Goal: Navigation & Orientation: Find specific page/section

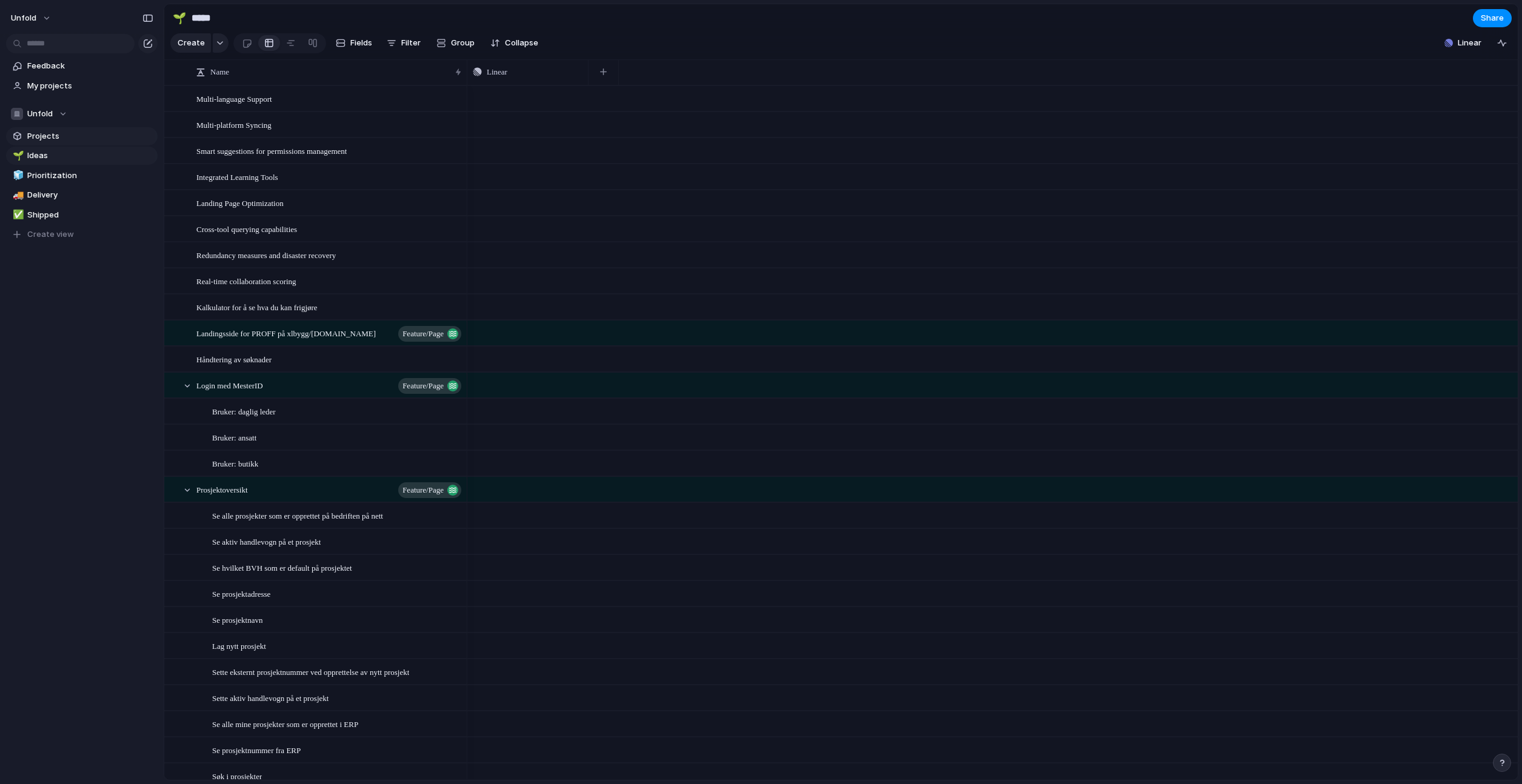
click at [44, 137] on span "Projects" at bounding box center [90, 136] width 126 height 12
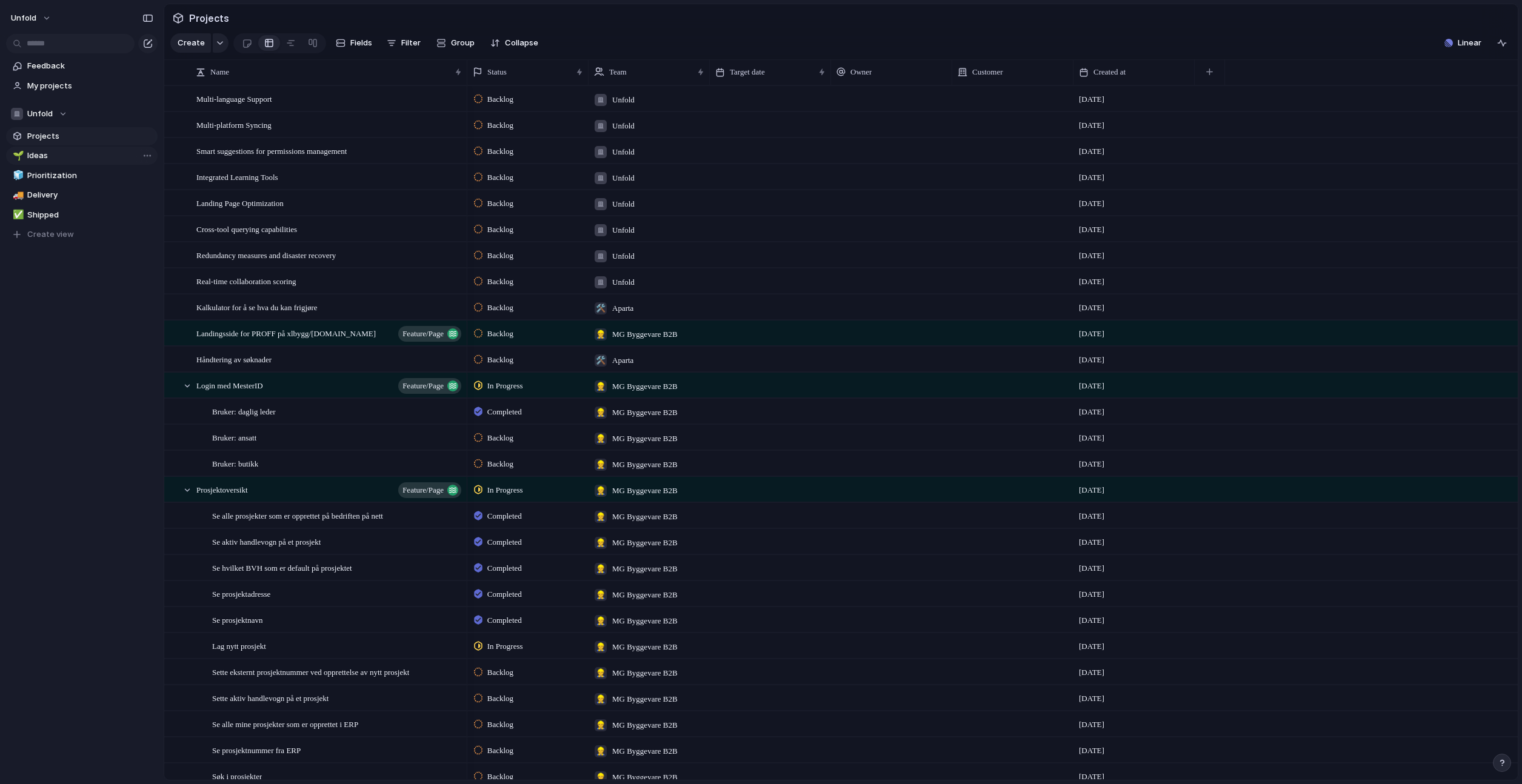
click at [55, 155] on span "Ideas" at bounding box center [90, 155] width 126 height 12
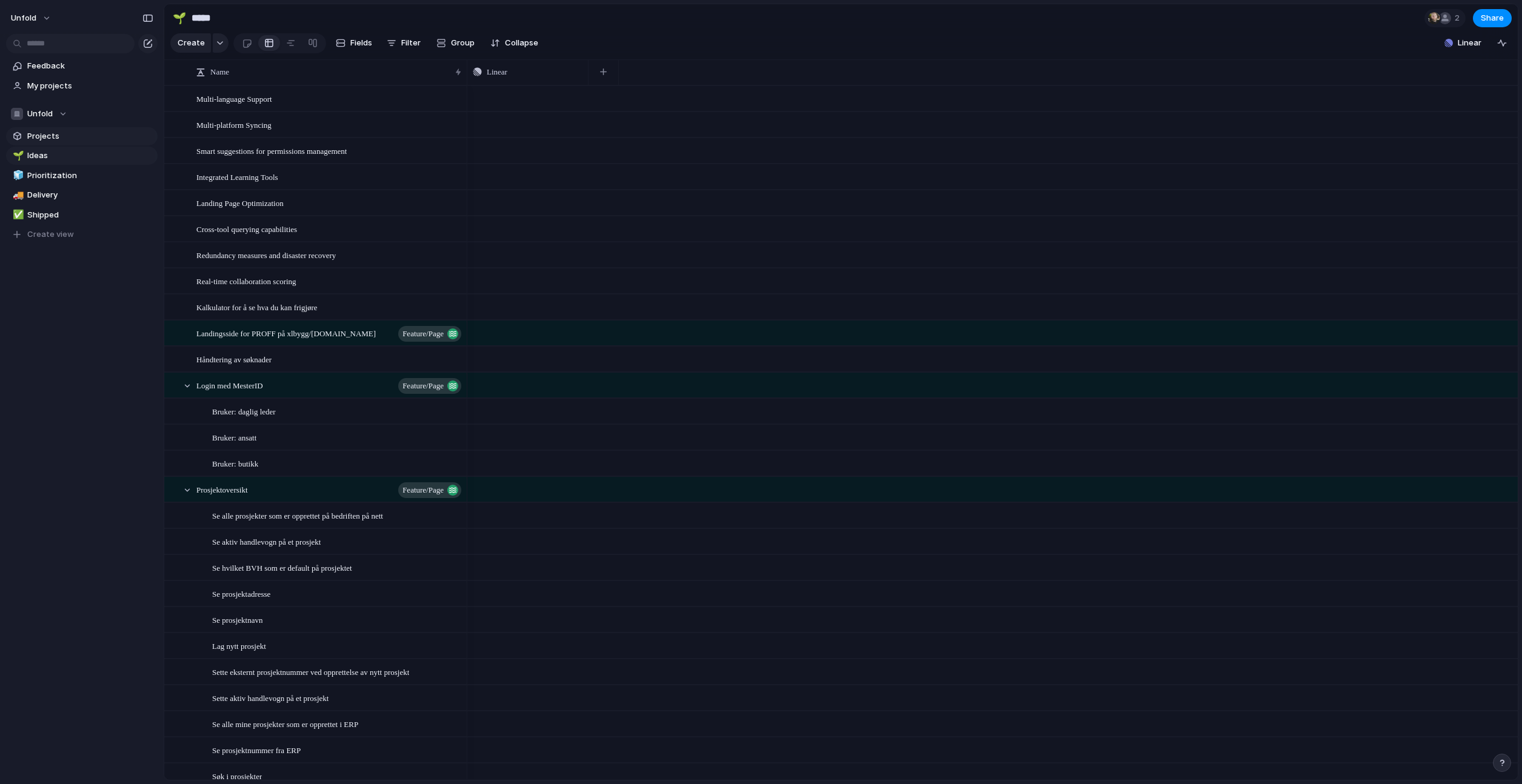
click at [52, 140] on span "Projects" at bounding box center [90, 136] width 126 height 12
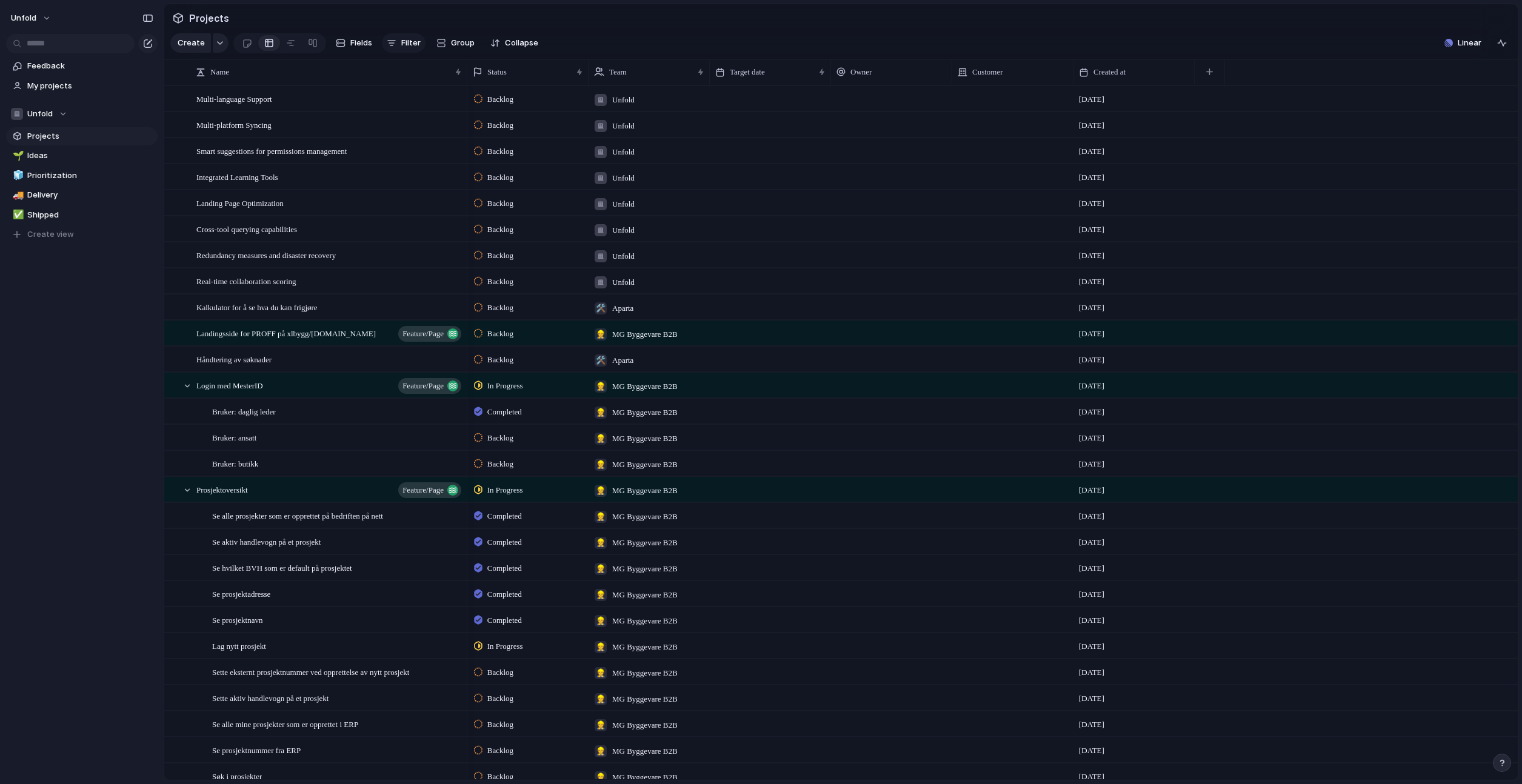
click at [401, 47] on span "Filter" at bounding box center [411, 43] width 19 height 12
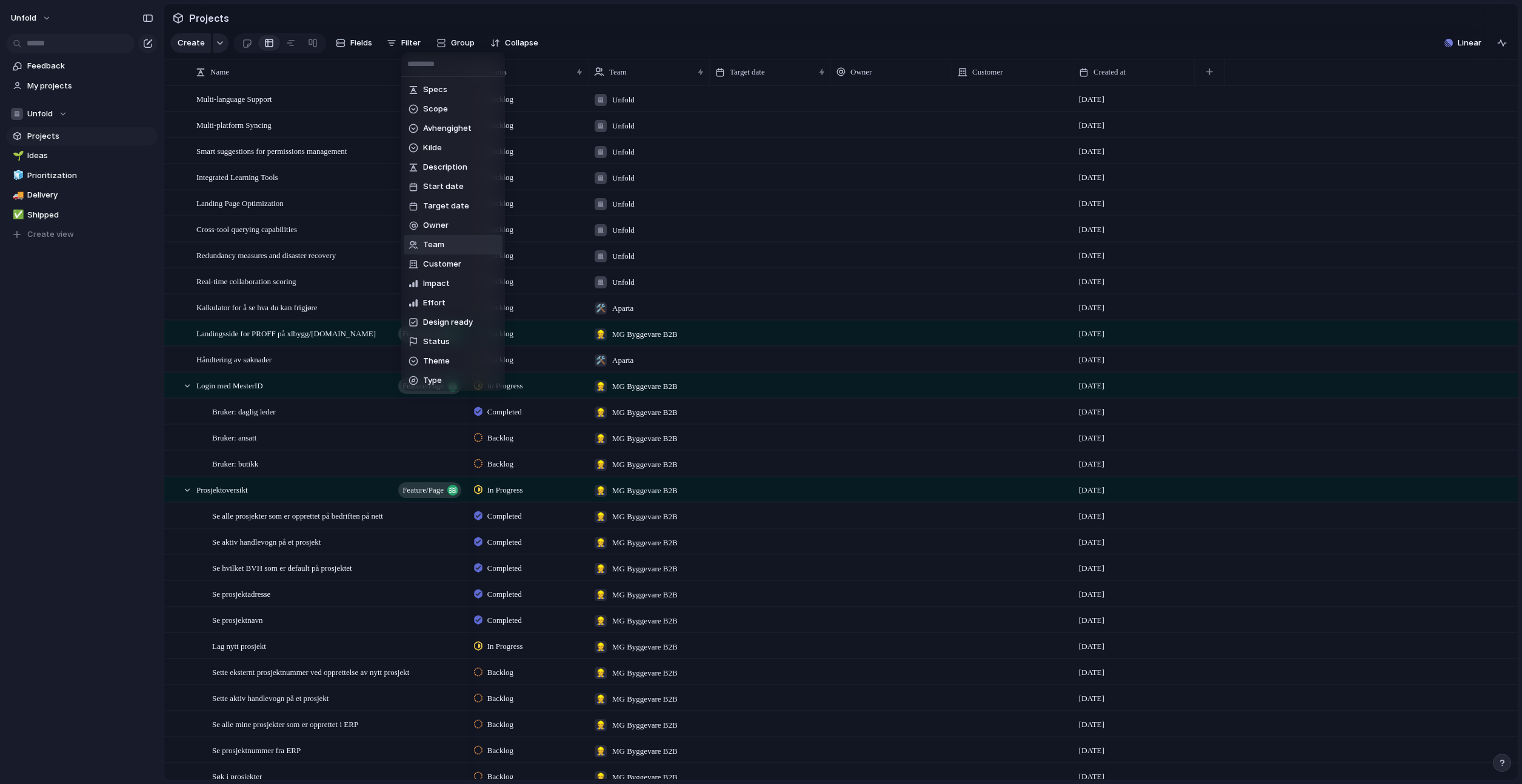
click at [448, 235] on li "Team" at bounding box center [453, 245] width 99 height 19
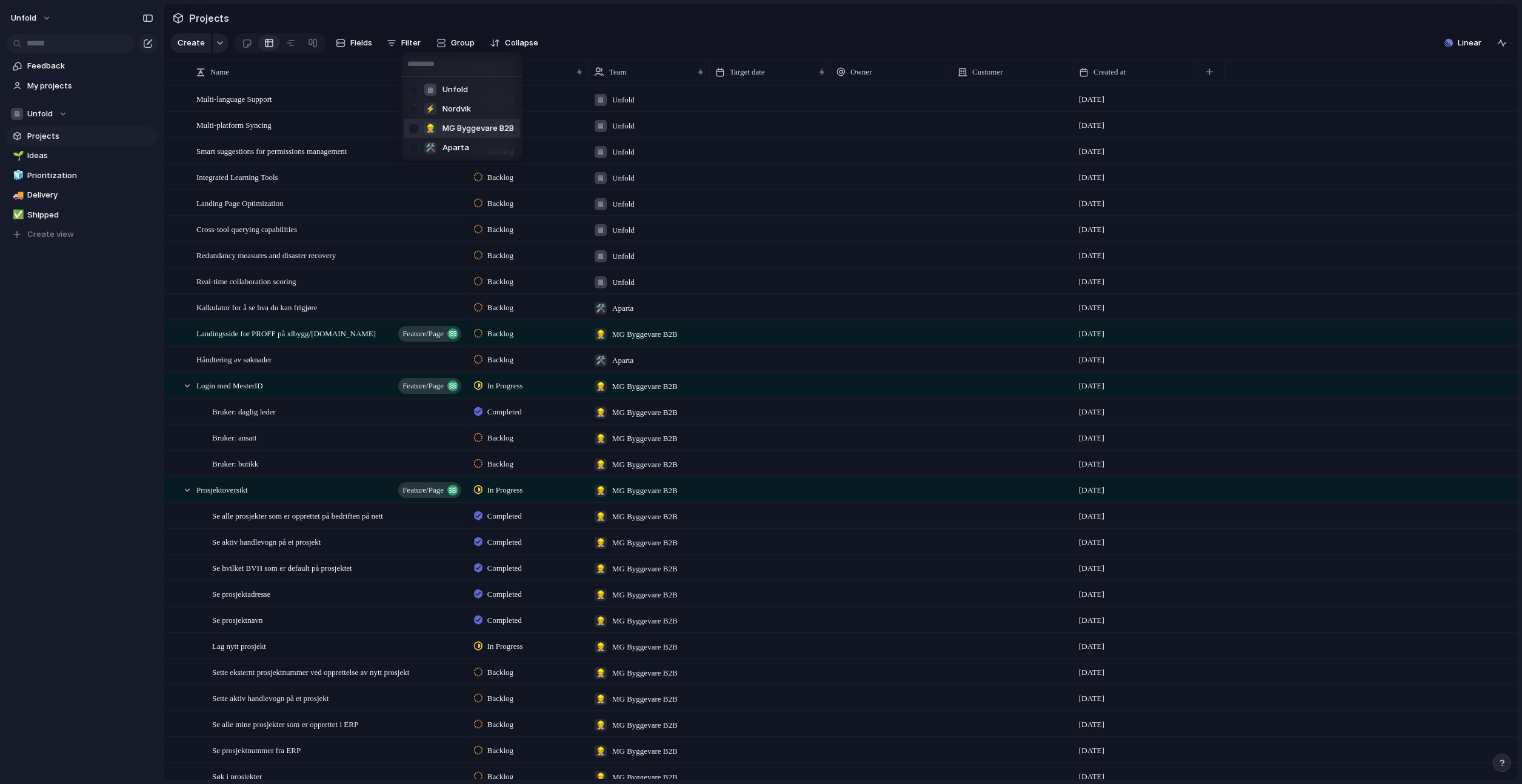
click at [470, 129] on span "MG Byggevare B2B" at bounding box center [478, 128] width 72 height 12
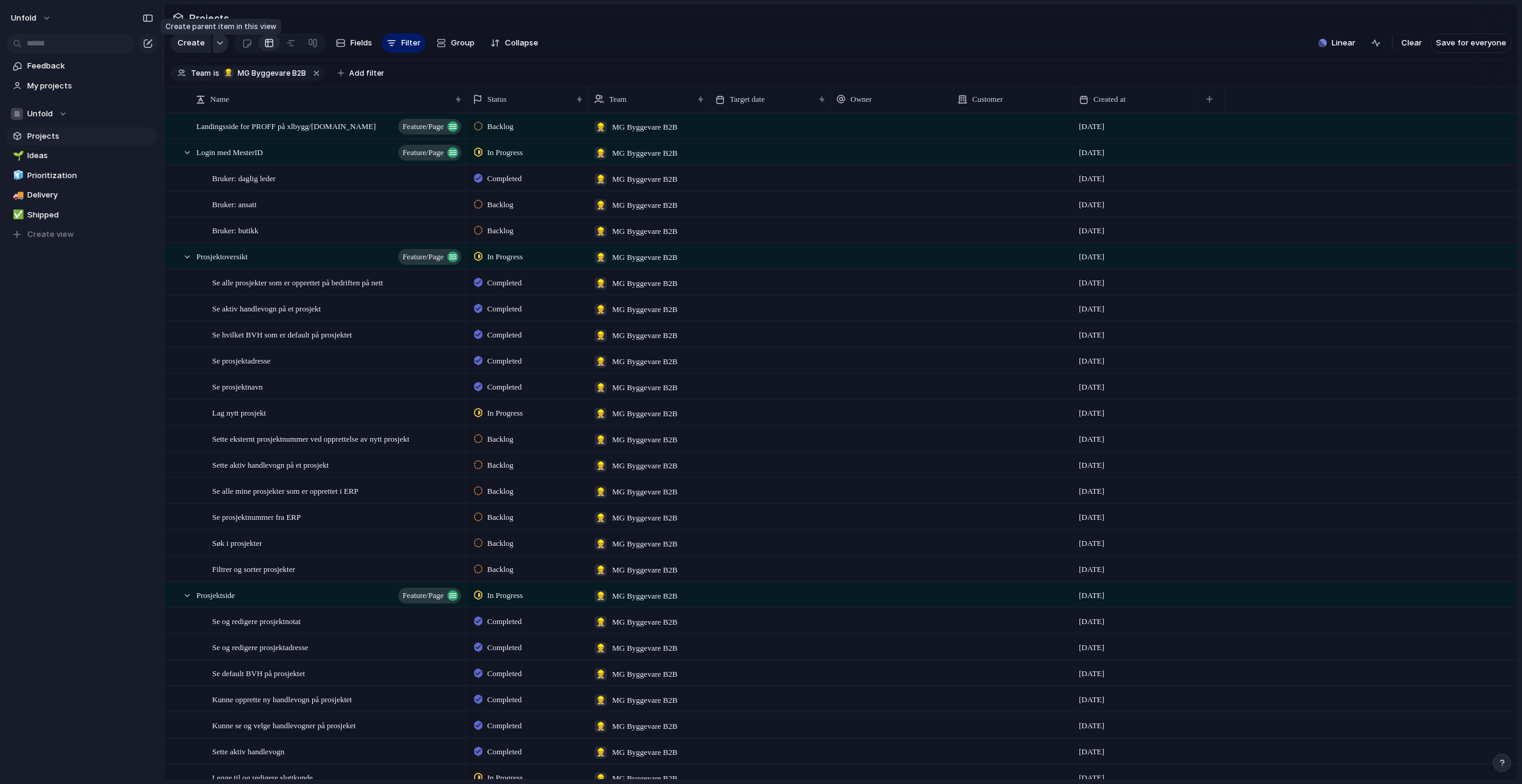
click at [217, 51] on button "button" at bounding box center [221, 43] width 16 height 19
click at [708, 54] on div "Goal Program Initiative Launch Project Feature/page Customize" at bounding box center [761, 392] width 1522 height 784
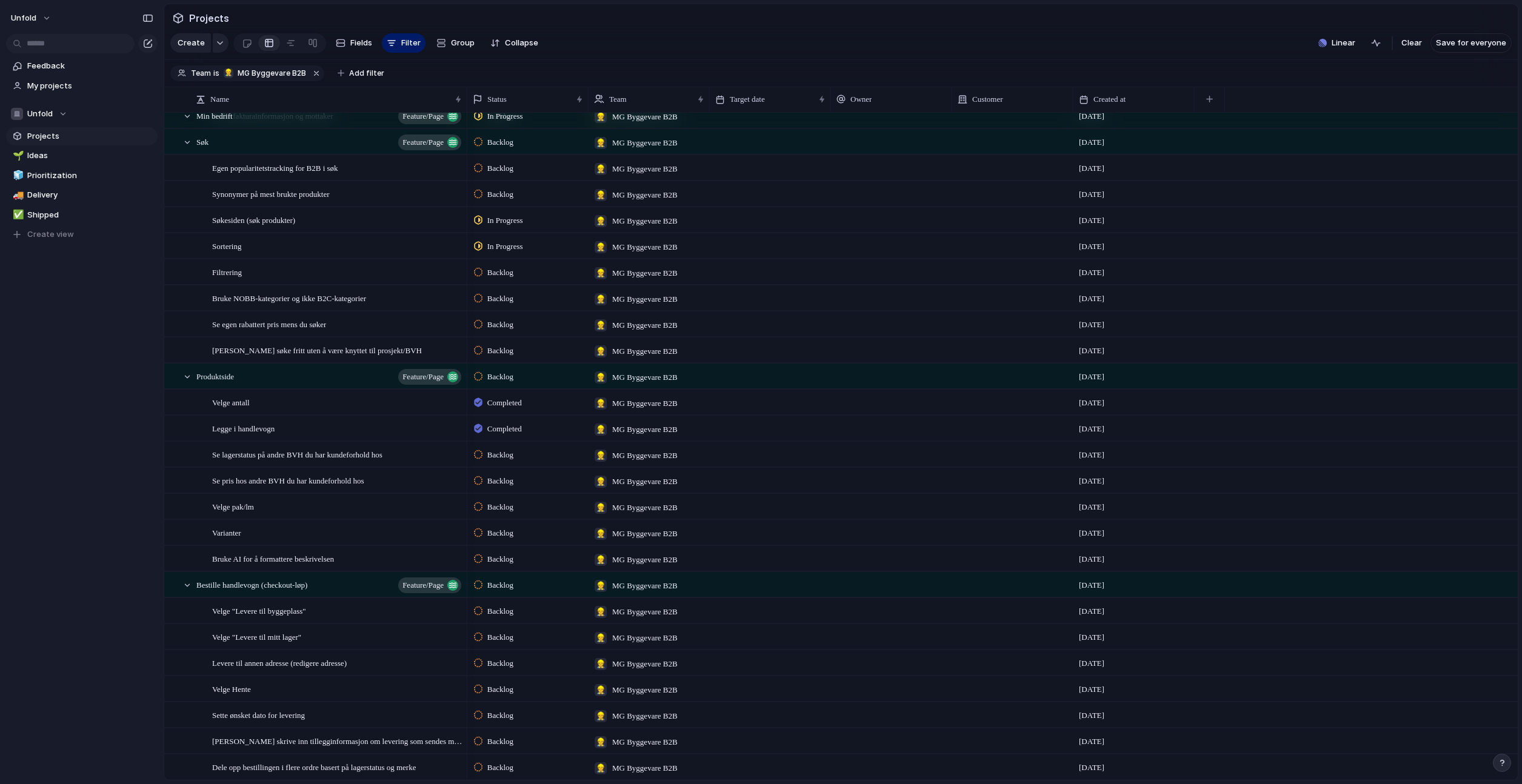
scroll to position [2650, 0]
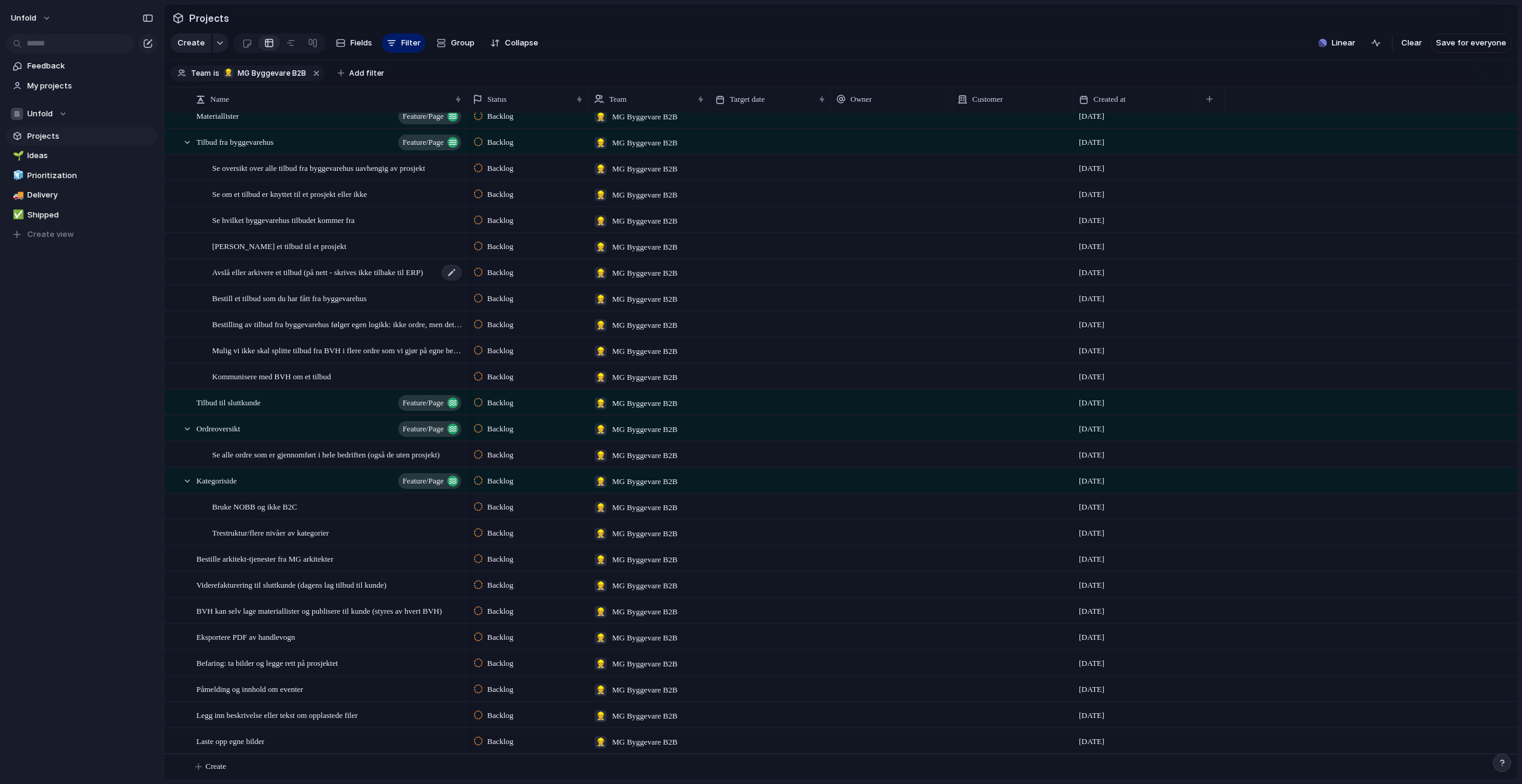
click at [310, 266] on span "Avslå eller arkivere et tilbud (på nett - skrives ikke tilbake til ERP)" at bounding box center [318, 272] width 211 height 14
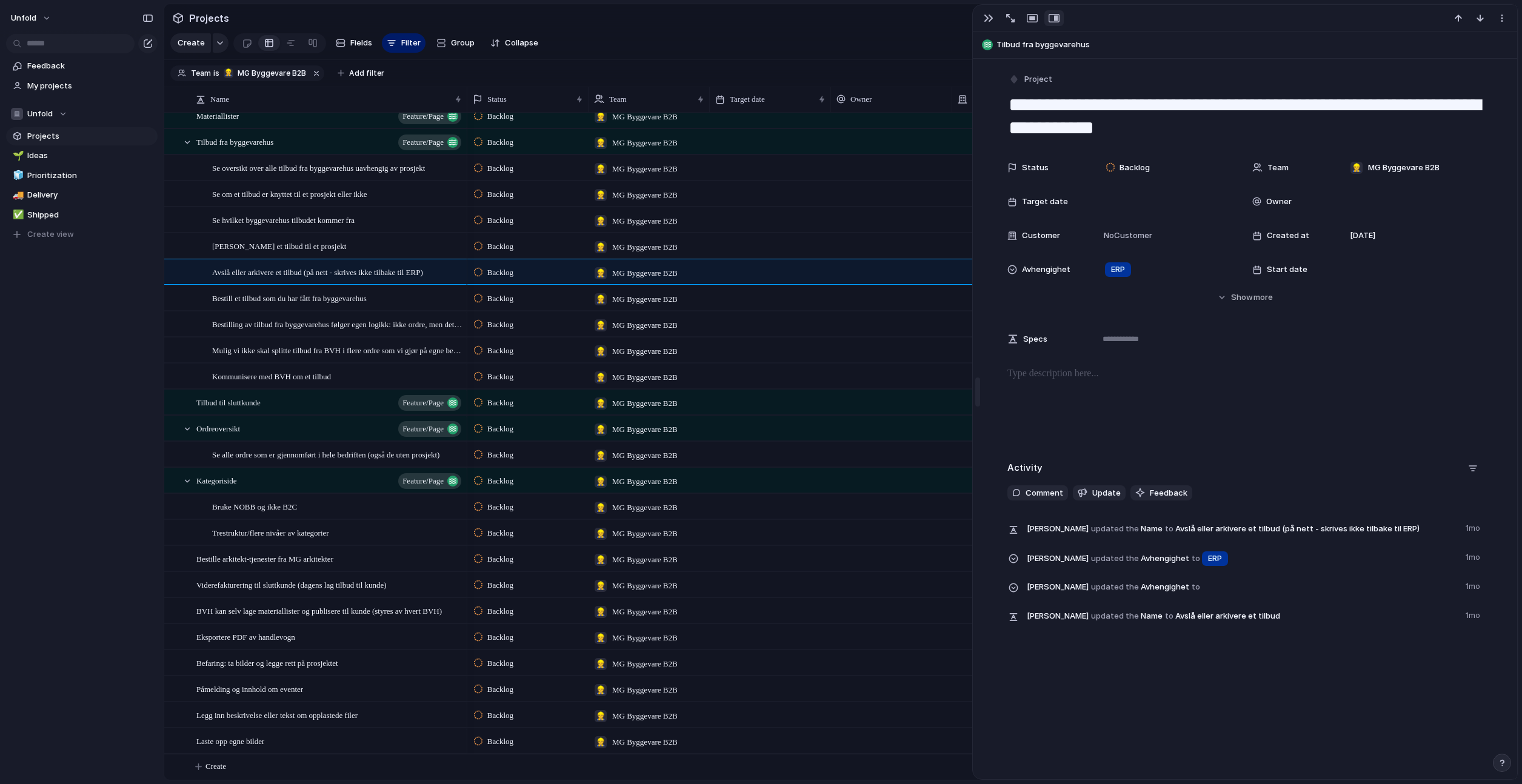
drag, startPoint x: 1269, startPoint y: 391, endPoint x: 779, endPoint y: 398, distance: 490.0
click at [984, 15] on div "button" at bounding box center [988, 18] width 10 height 10
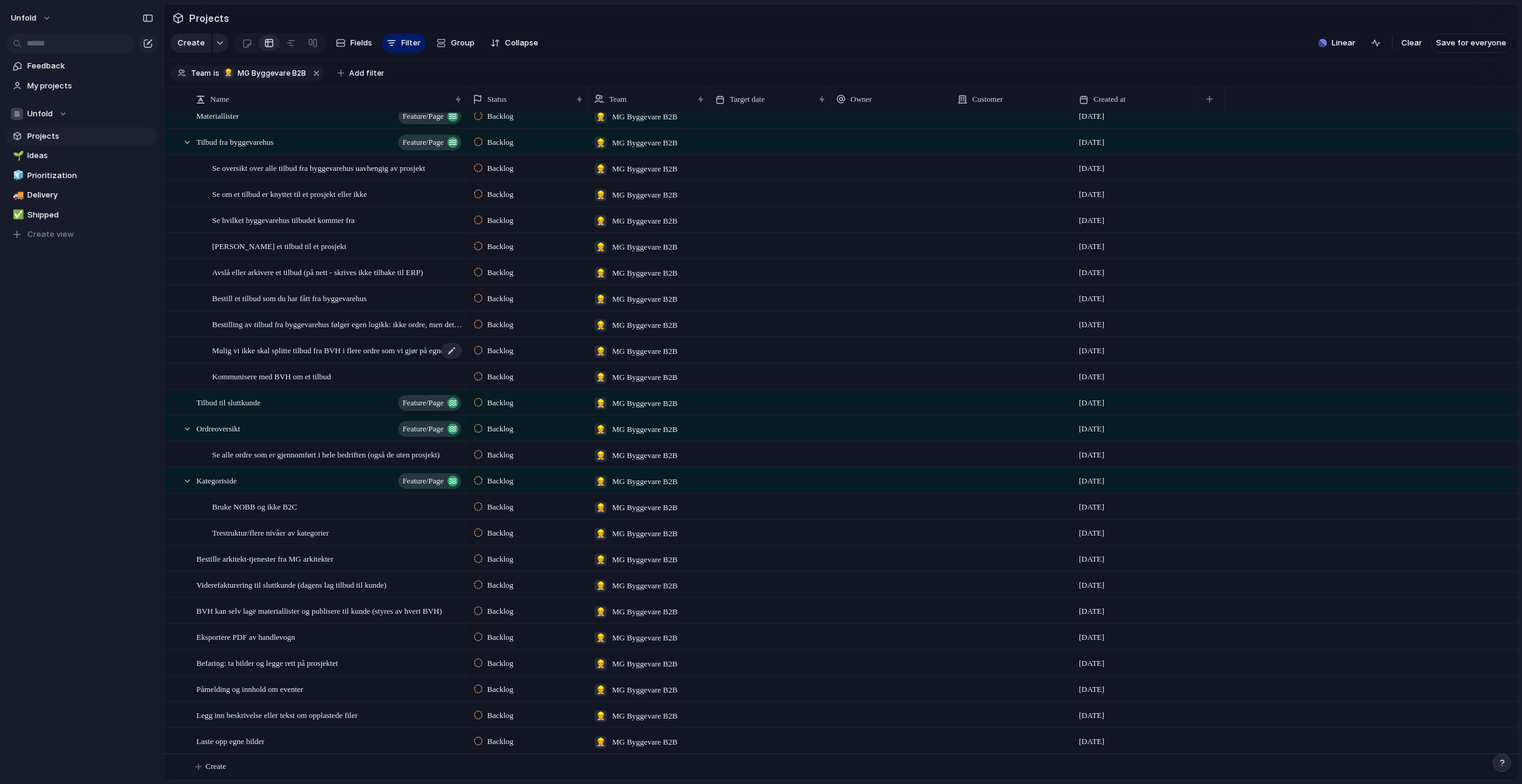
click at [343, 358] on div "Mulig vi ikke skal splitte tilbud fra BVH i flere ordre som vi gjør på egne bes…" at bounding box center [338, 350] width 251 height 25
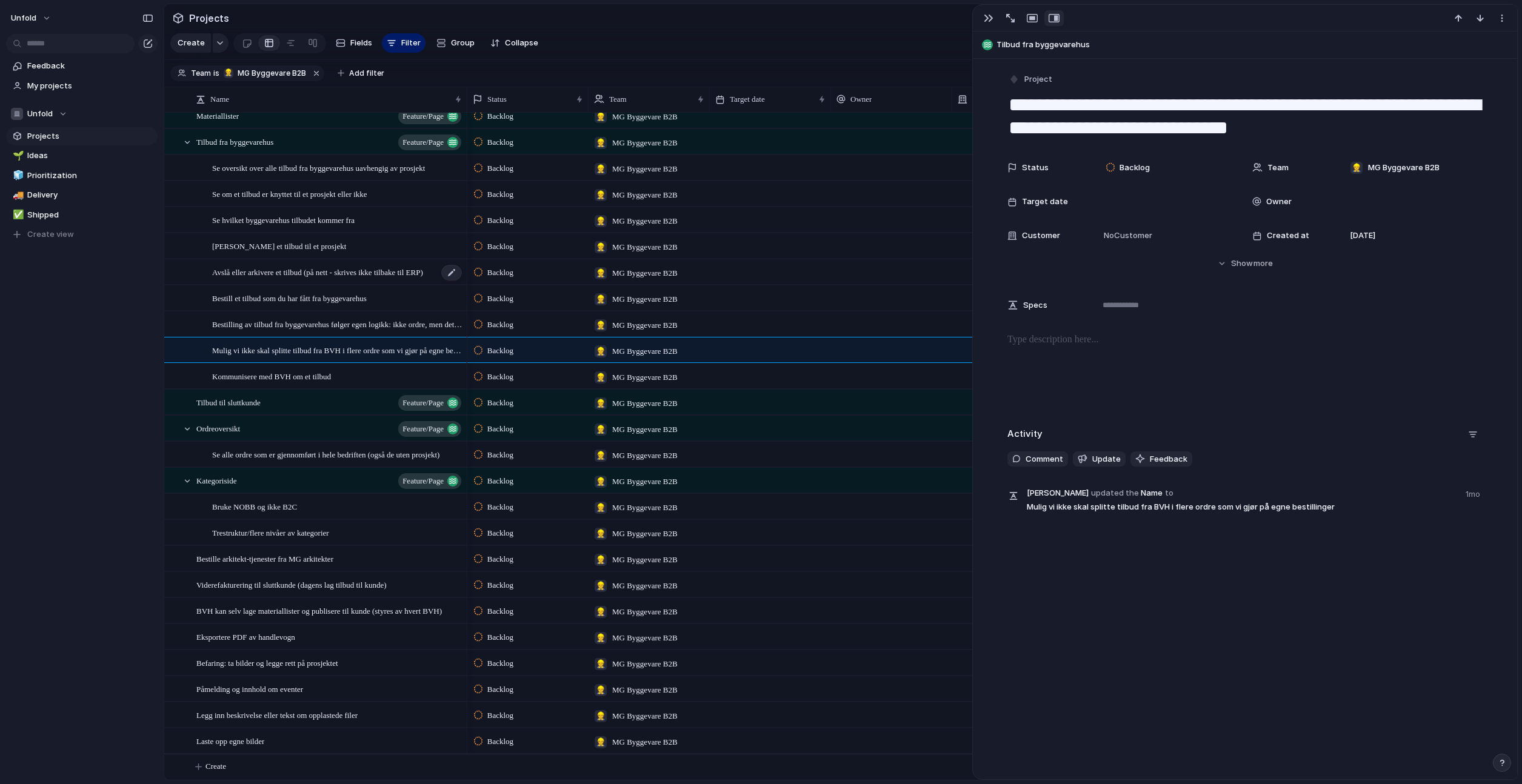
click at [397, 266] on span "Avslå eller arkivere et tilbud (på nett - skrives ikke tilbake til ERP)" at bounding box center [318, 272] width 211 height 14
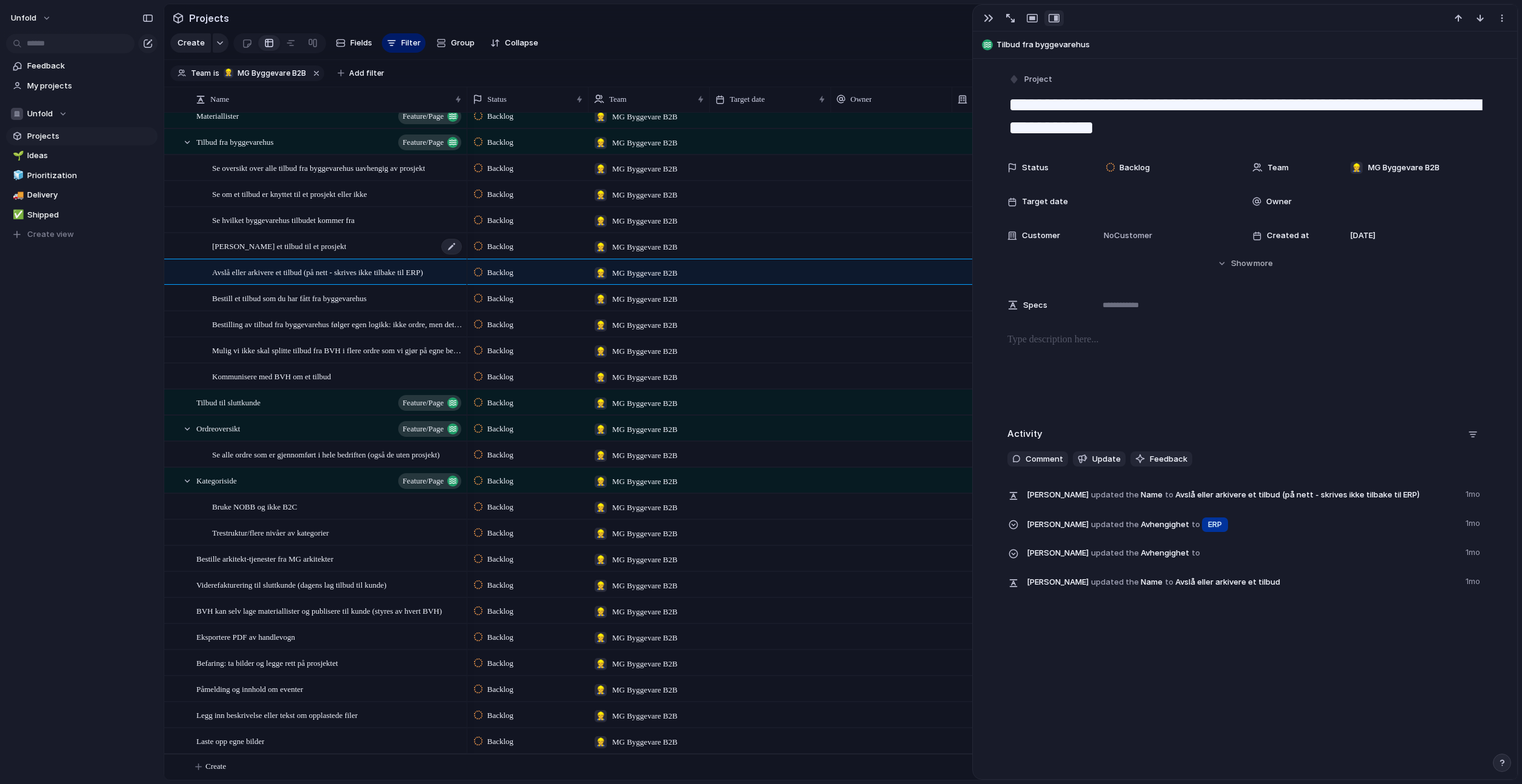
click at [349, 250] on div "[PERSON_NAME] et tilbud til et prosjekt" at bounding box center [338, 246] width 251 height 25
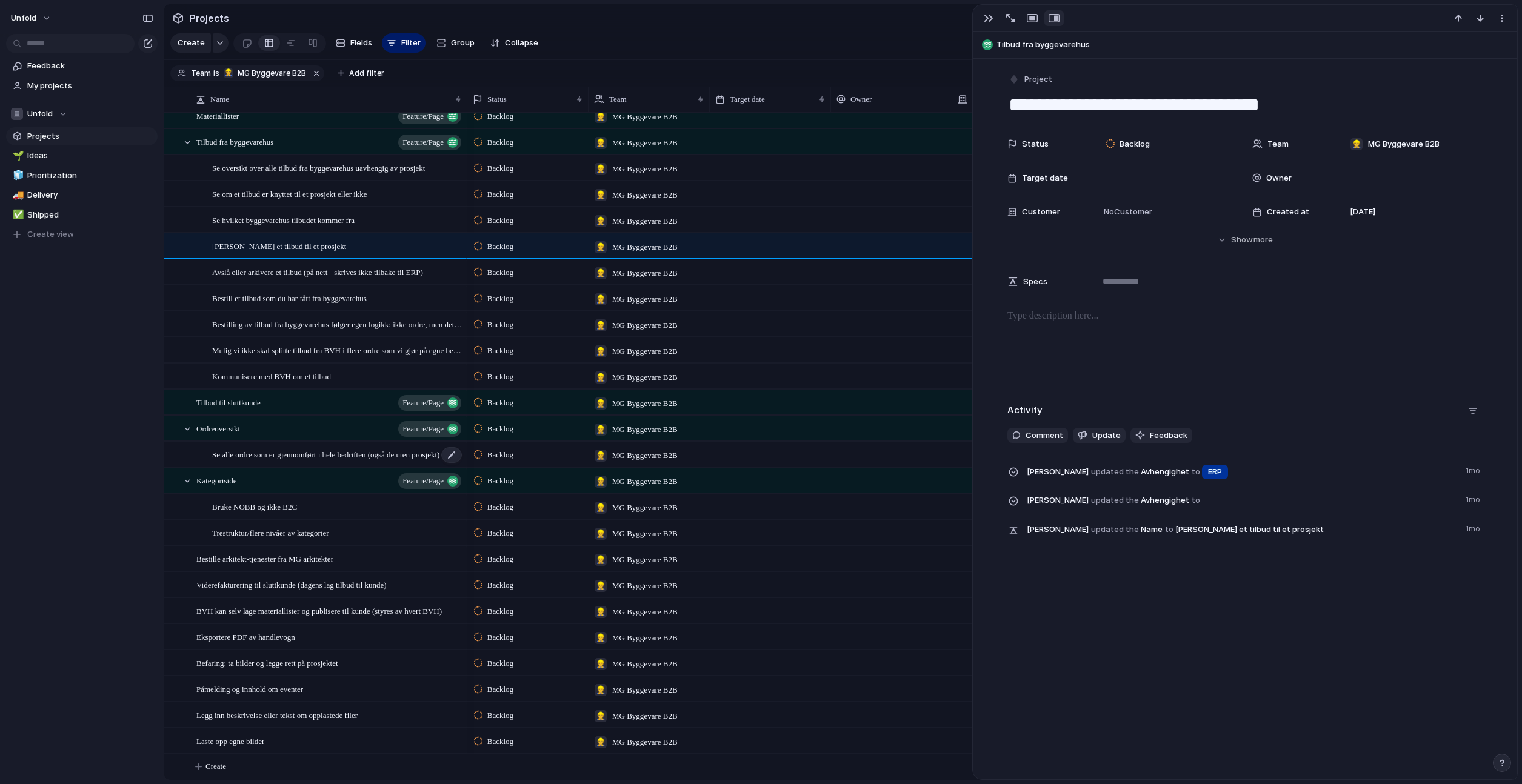
click at [311, 457] on span "Se alle ordre som er gjennomført i hele bedriften (også de uten prosjekt)" at bounding box center [326, 454] width 228 height 14
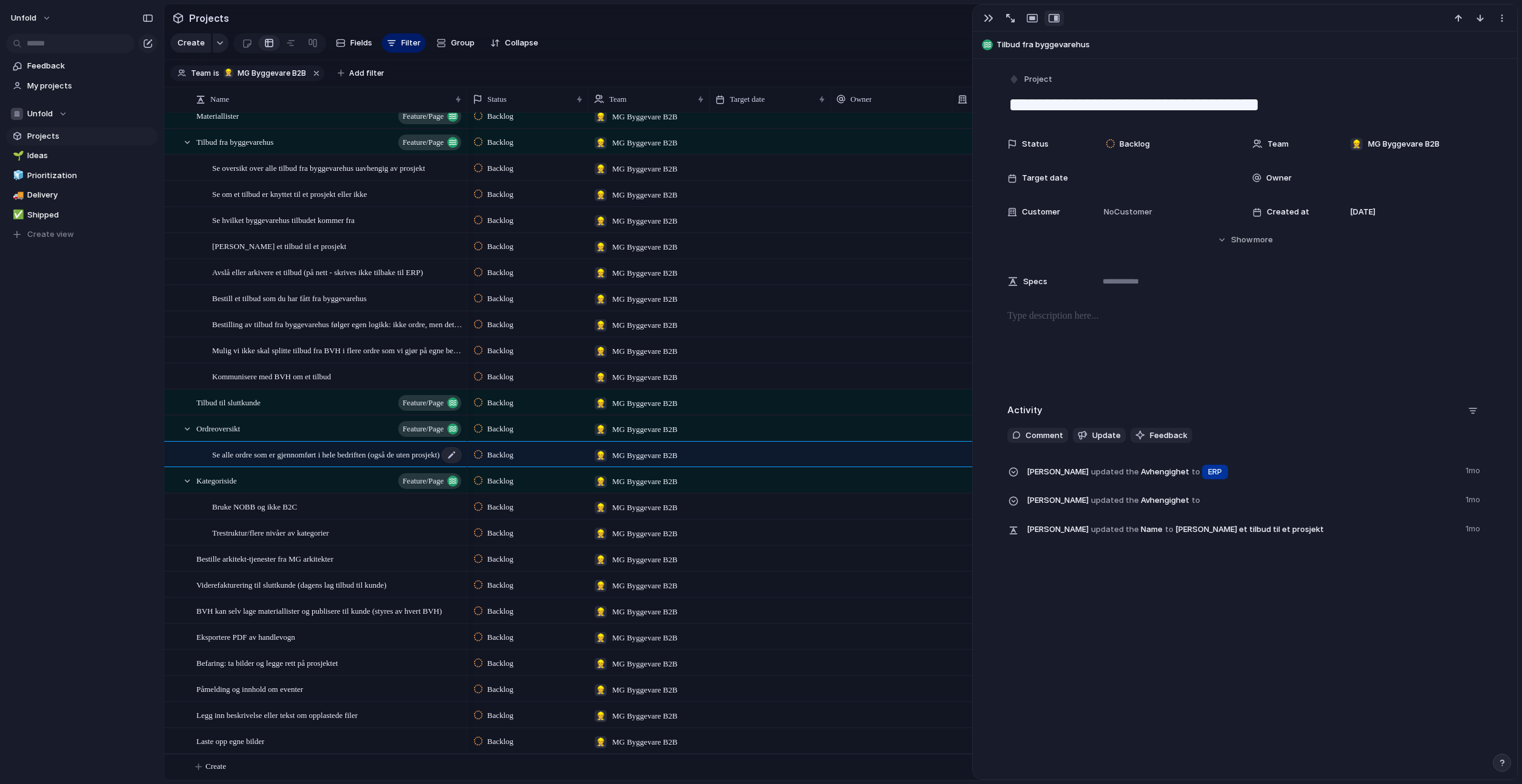
type textarea "**********"
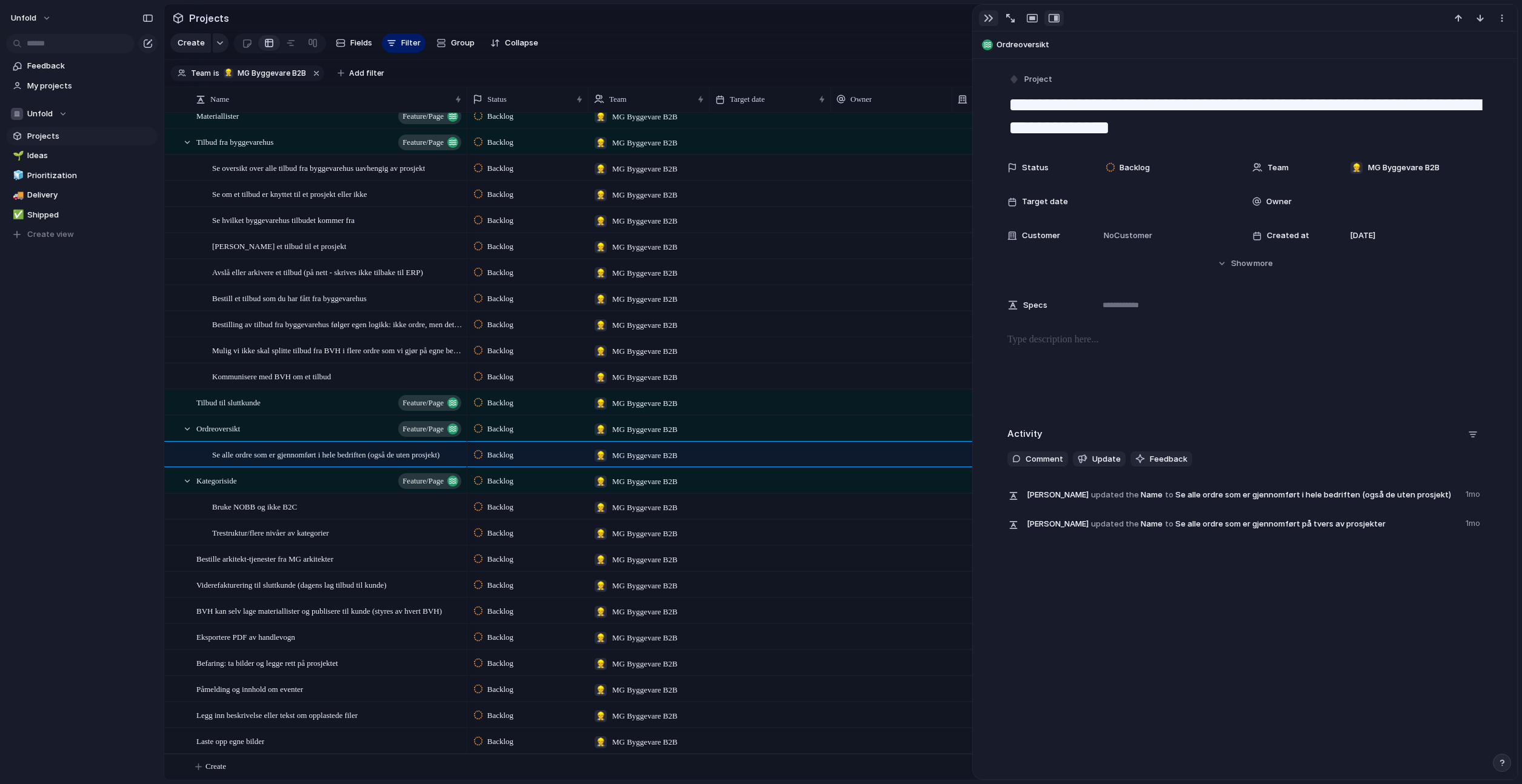
click at [988, 15] on div "button" at bounding box center [988, 18] width 10 height 10
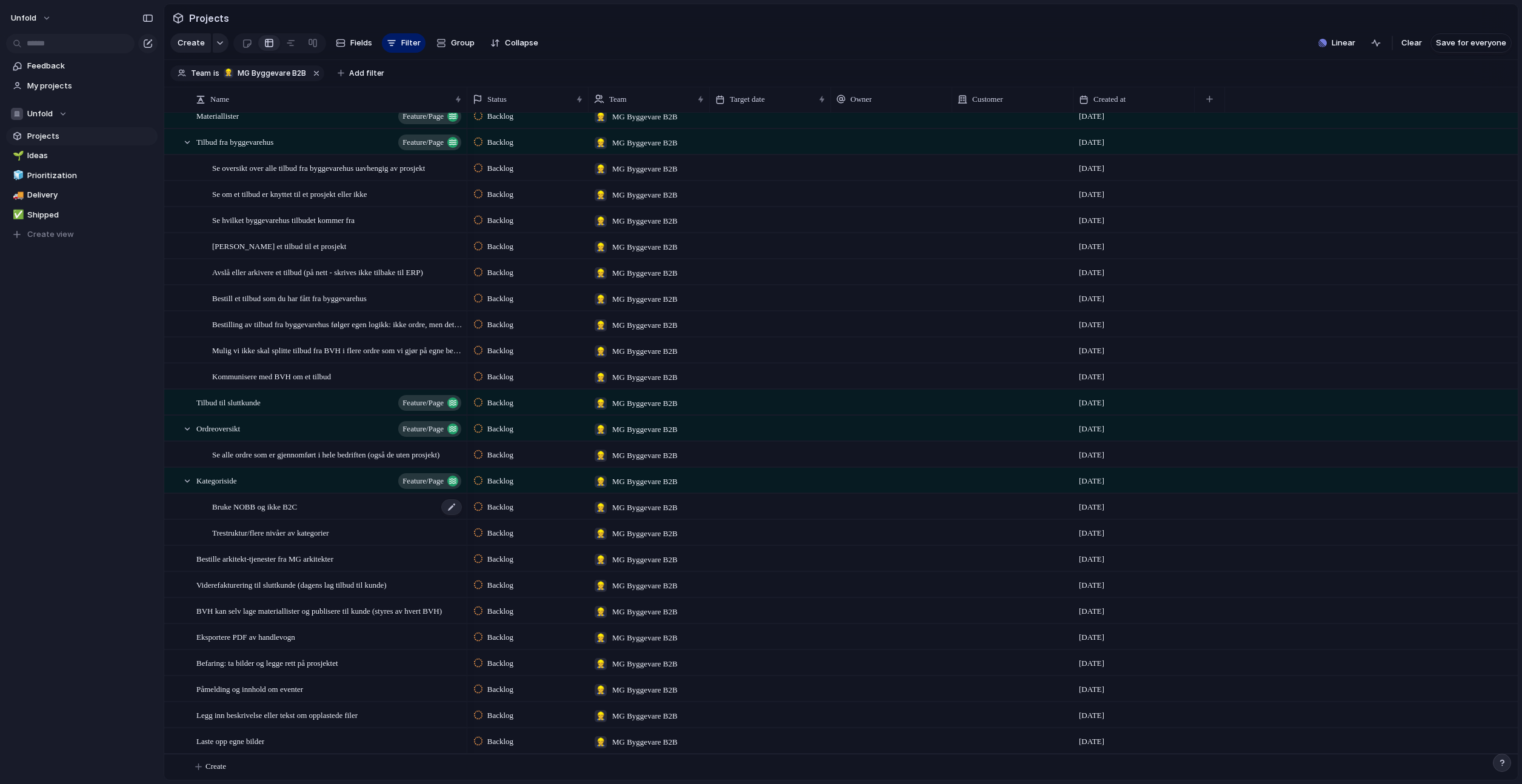
click at [297, 512] on span "Bruke NOBB og ikke B2C" at bounding box center [254, 506] width 85 height 14
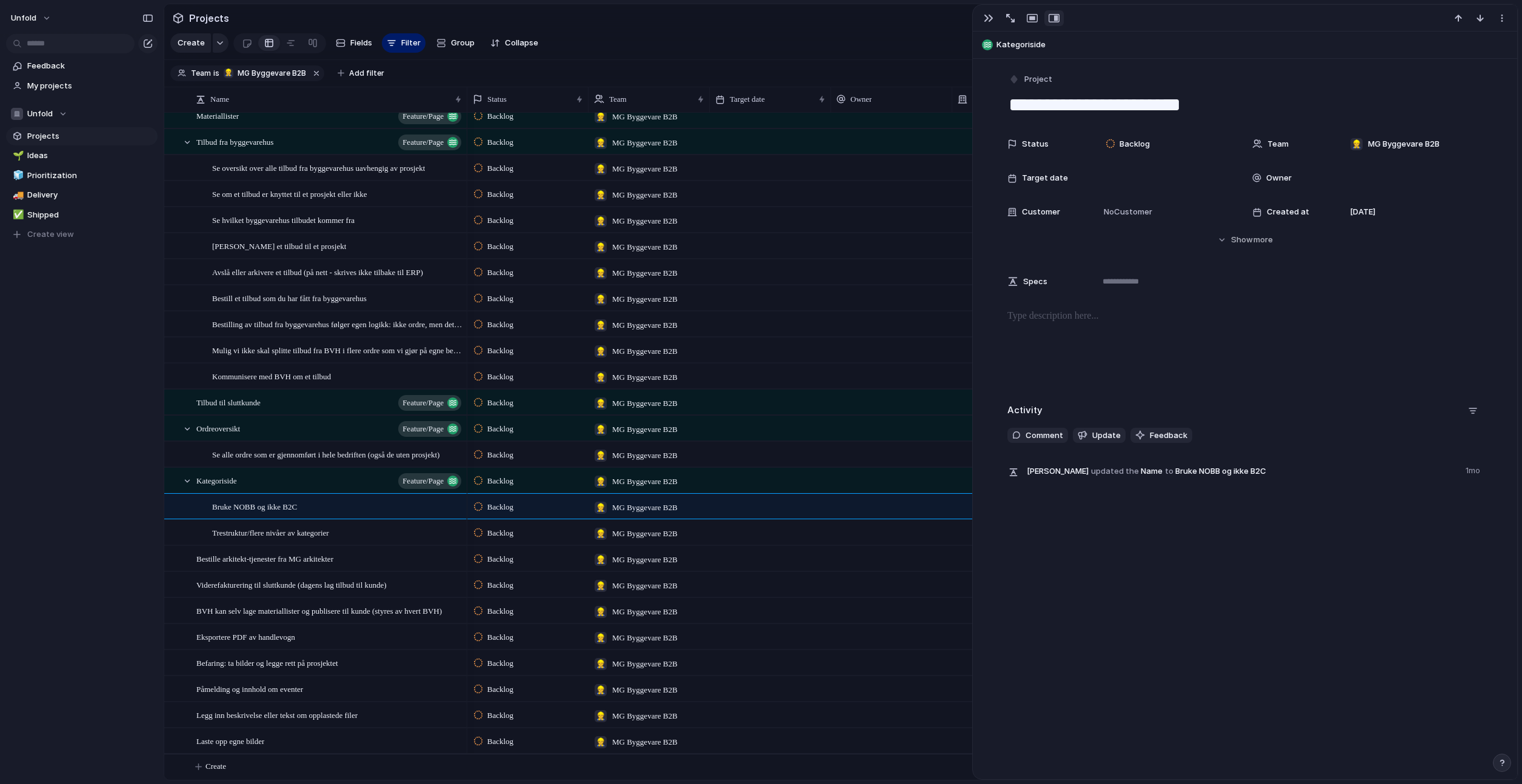
click at [896, 313] on div at bounding box center [892, 314] width 120 height 5
click at [993, 19] on div "[PERSON_NAME] [PERSON_NAME] [PERSON_NAME]" at bounding box center [761, 392] width 1522 height 784
click at [992, 19] on div "button" at bounding box center [988, 18] width 10 height 10
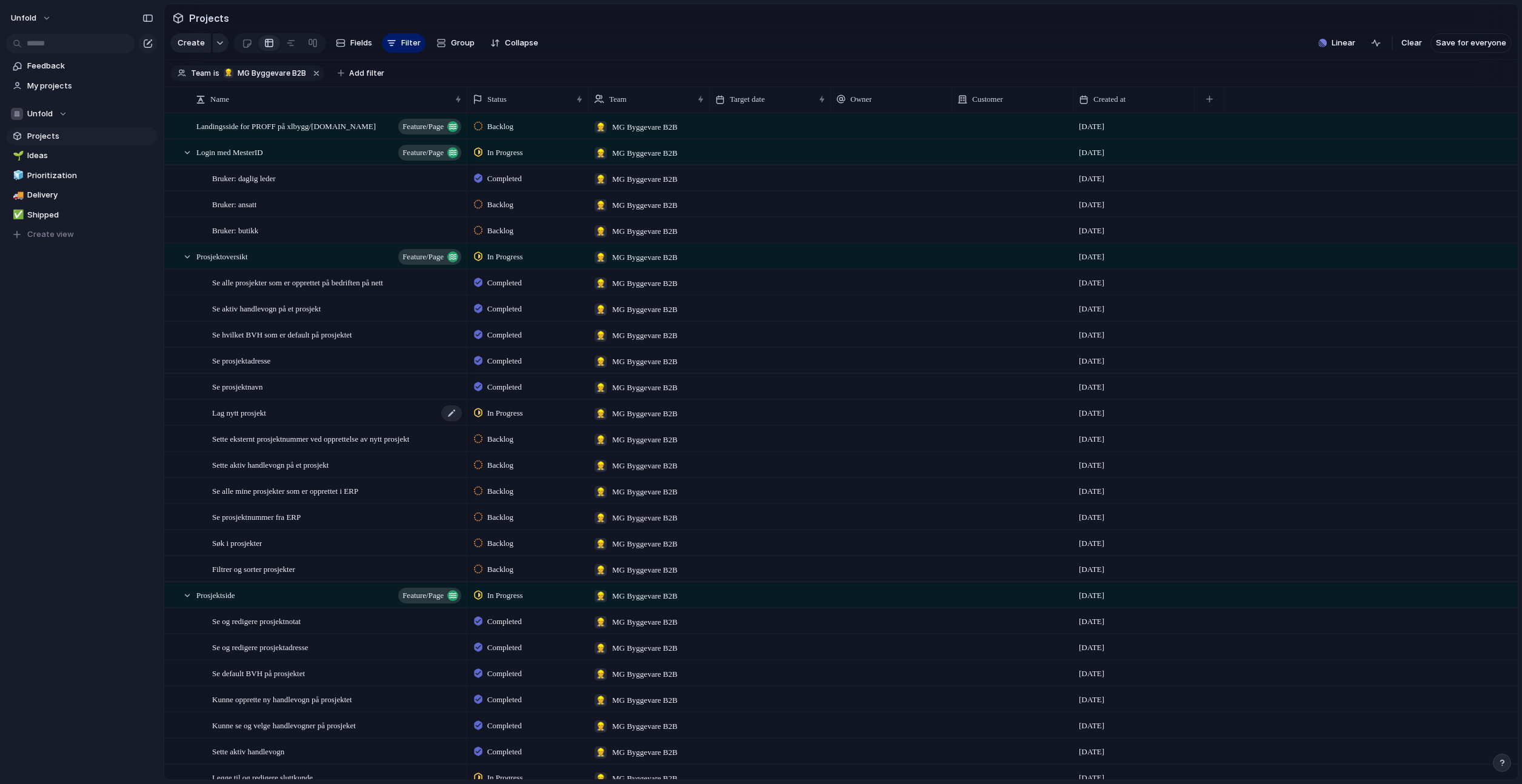
click at [310, 426] on div "Lag nytt prosjekt" at bounding box center [338, 413] width 251 height 25
